Goal: Transaction & Acquisition: Purchase product/service

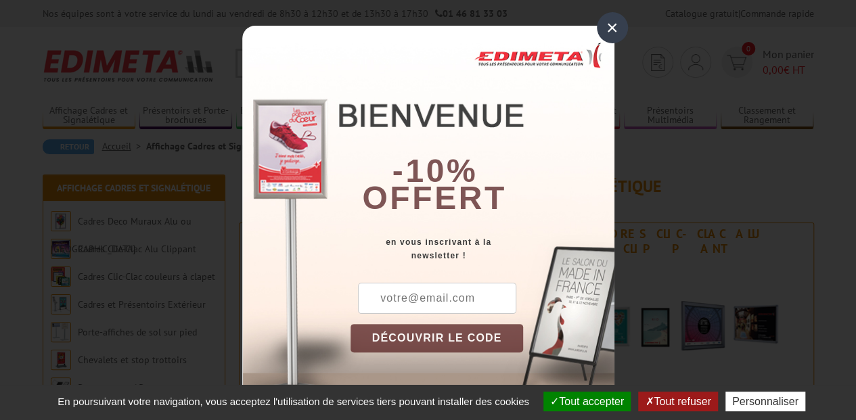
click at [608, 24] on div "×" at bounding box center [612, 27] width 31 height 31
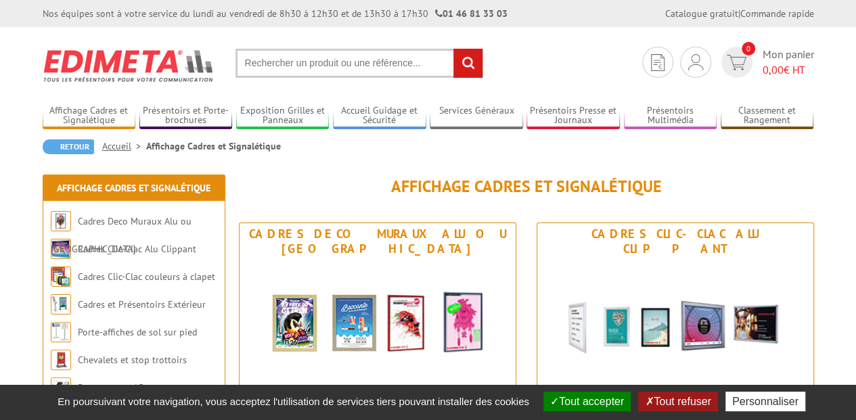
click at [315, 68] on input "text" at bounding box center [359, 63] width 248 height 29
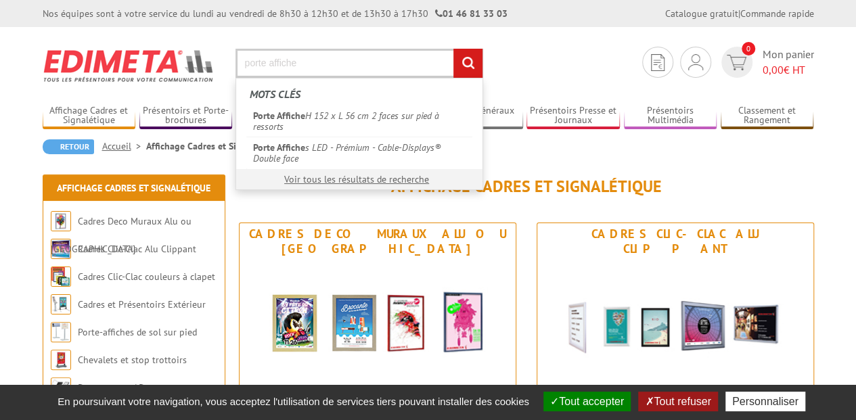
type input "porte affiche"
click at [471, 64] on input "rechercher" at bounding box center [467, 63] width 29 height 29
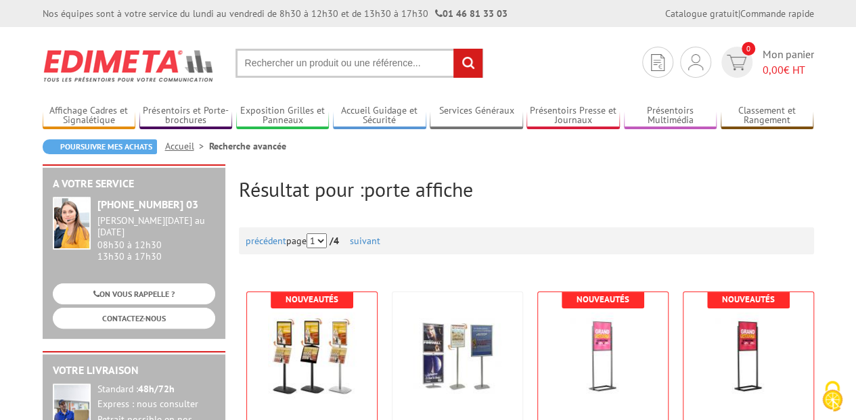
click at [345, 70] on input "text" at bounding box center [359, 63] width 248 height 29
type input "pochette poster"
click at [463, 70] on input "rechercher" at bounding box center [467, 63] width 29 height 29
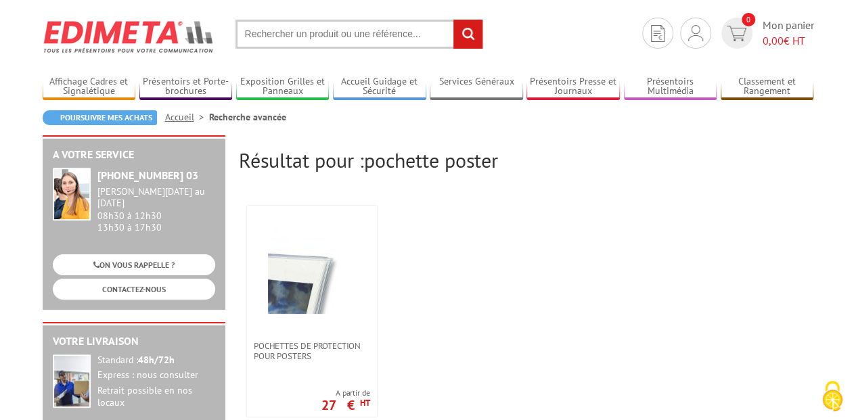
scroll to position [45, 0]
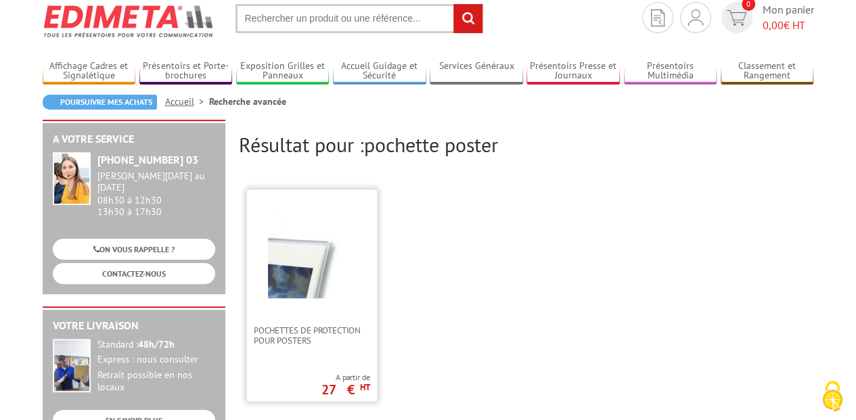
click at [313, 262] on img at bounding box center [312, 254] width 88 height 88
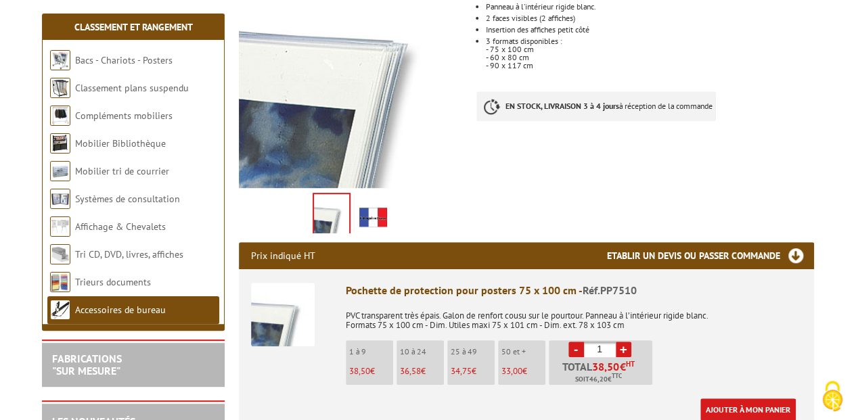
scroll to position [271, 0]
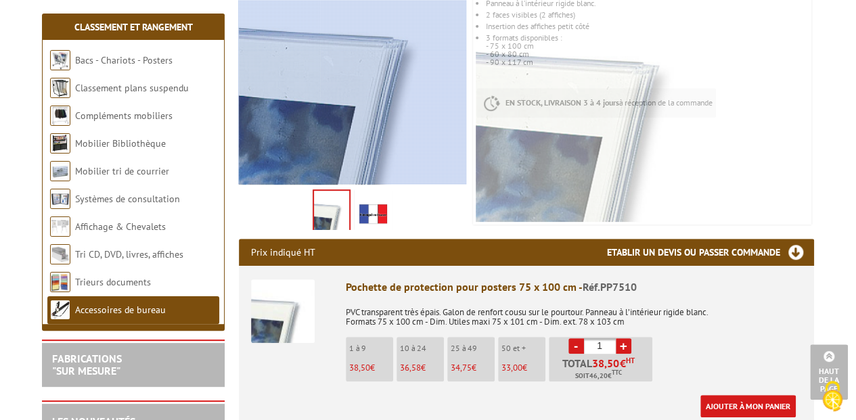
click at [326, 124] on div at bounding box center [391, 62] width 307 height 245
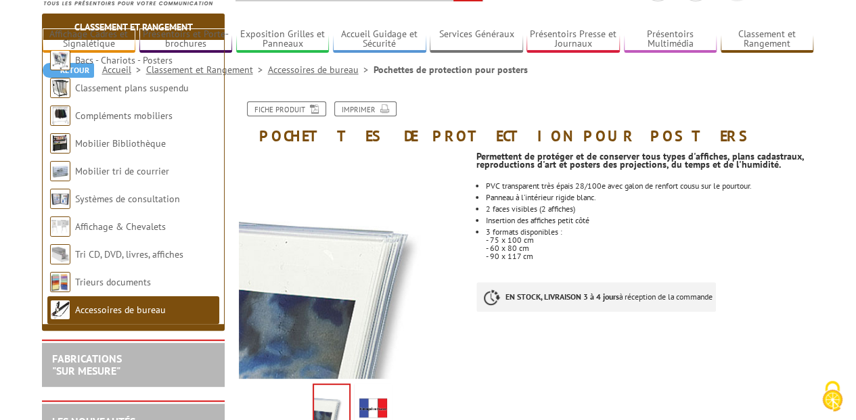
scroll to position [45, 0]
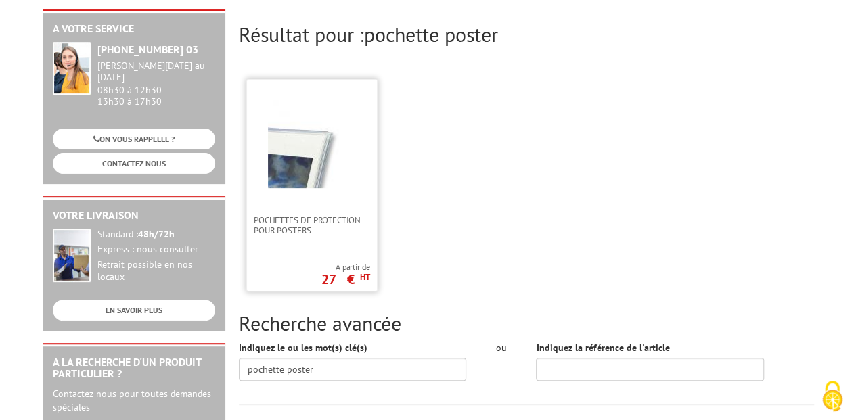
scroll to position [180, 0]
